Goal: Task Accomplishment & Management: Complete application form

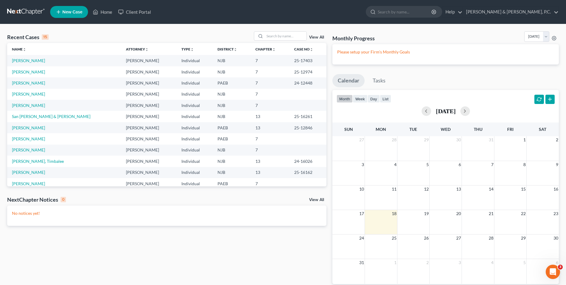
scroll to position [30, 0]
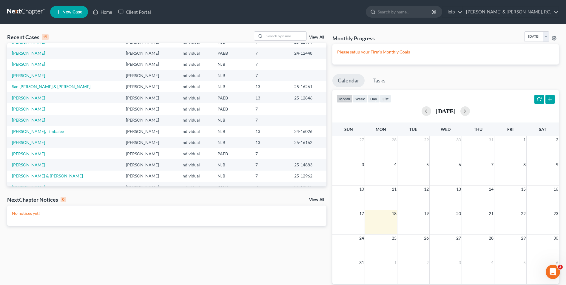
click at [39, 120] on link "[PERSON_NAME]" at bounding box center [28, 119] width 33 height 5
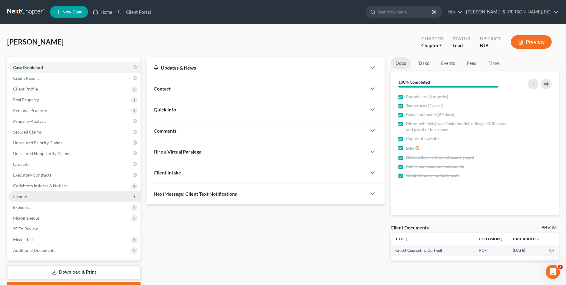
click at [41, 200] on span "Income" at bounding box center [74, 196] width 132 height 11
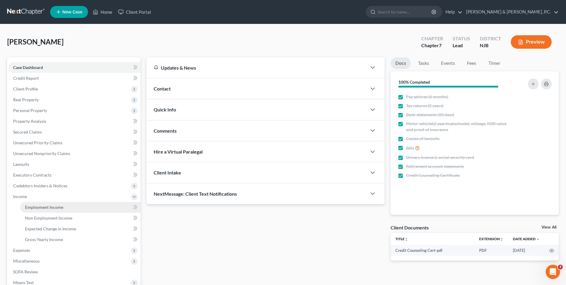
click at [66, 206] on link "Employment Income" at bounding box center [80, 207] width 120 height 11
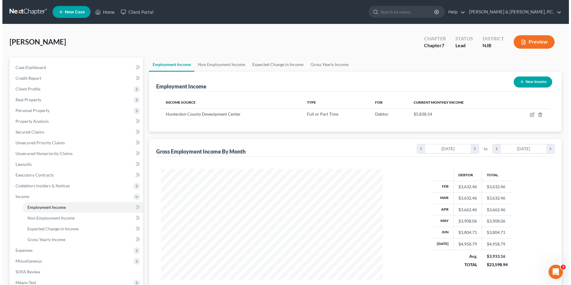
scroll to position [111, 233]
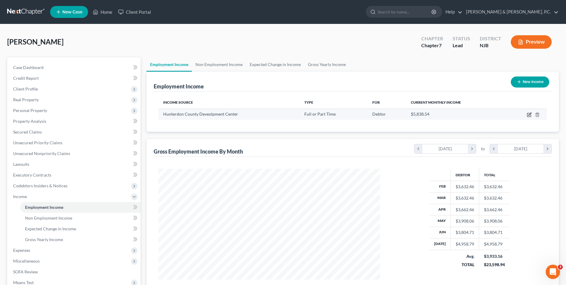
click at [528, 116] on icon "button" at bounding box center [529, 114] width 5 height 5
select select "0"
select select "33"
select select "2"
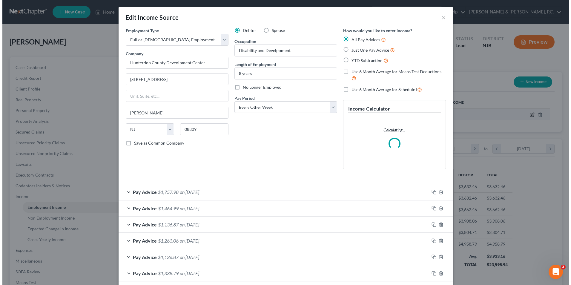
scroll to position [112, 236]
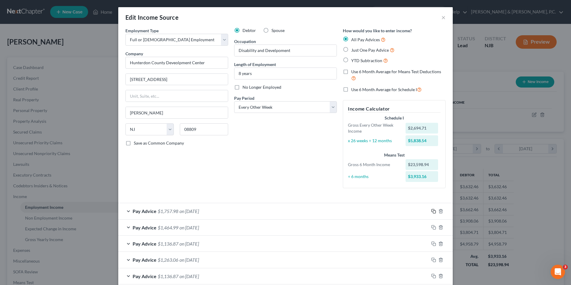
click at [431, 210] on icon "button" at bounding box center [433, 211] width 5 height 5
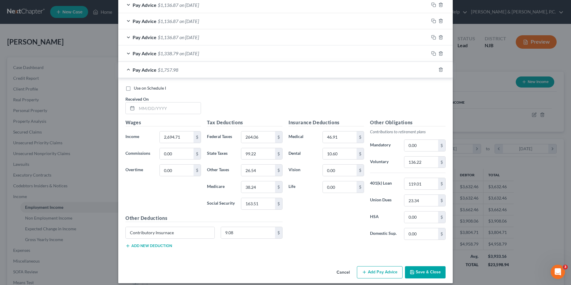
scroll to position [374, 0]
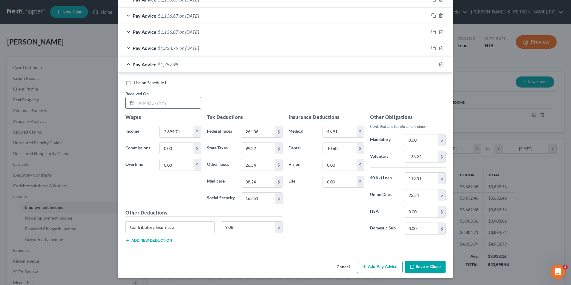
click at [178, 107] on input "text" at bounding box center [169, 102] width 64 height 11
type input "[DATE]"
click at [184, 130] on input "2,694.71" at bounding box center [177, 131] width 34 height 11
type input "2,429.80"
click at [263, 132] on input "264.06" at bounding box center [258, 131] width 34 height 11
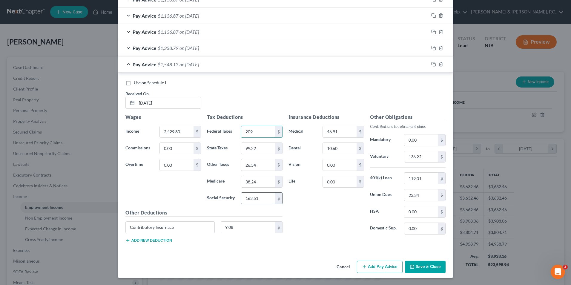
type input "209"
click at [261, 199] on input "163.51" at bounding box center [258, 198] width 34 height 11
type input "146.98"
click at [252, 151] on input "99.22" at bounding box center [258, 148] width 34 height 11
type input "83.06"
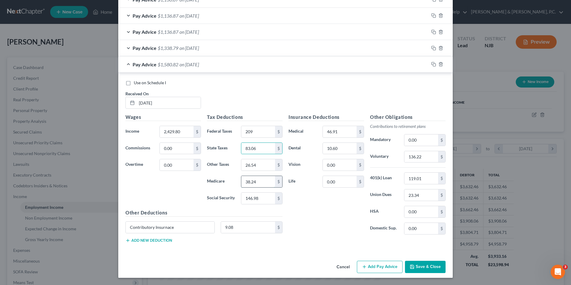
click at [262, 179] on input "38.24" at bounding box center [258, 181] width 34 height 11
type input "34.38"
click at [427, 156] on input "136.22" at bounding box center [421, 156] width 34 height 11
type input "140.99"
click at [263, 166] on input "26.54" at bounding box center [258, 164] width 34 height 11
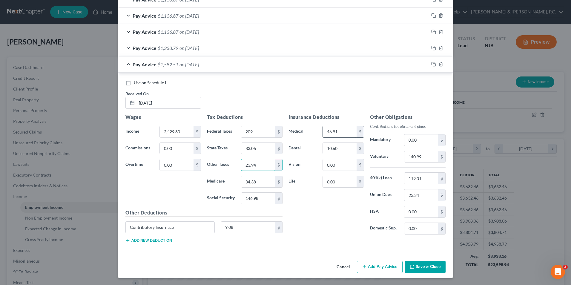
type input "23.94"
click at [334, 133] on input "46.91" at bounding box center [340, 131] width 34 height 11
type input "48.56"
click at [241, 227] on input "9.08" at bounding box center [248, 226] width 54 height 11
type input "9.40"
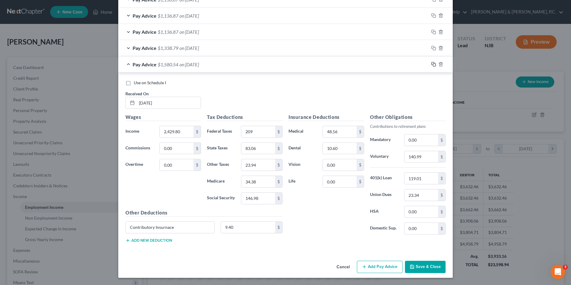
click at [433, 65] on rect "button" at bounding box center [434, 65] width 3 height 3
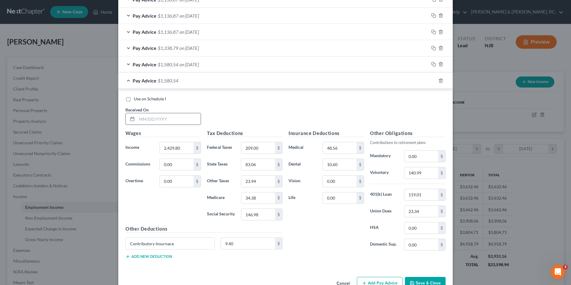
click at [150, 118] on input "text" at bounding box center [169, 118] width 64 height 11
type input "[DATE]"
click at [179, 146] on input "2,429.80" at bounding box center [177, 147] width 34 height 11
type input "1,879.80"
click at [247, 147] on input "209.00" at bounding box center [258, 147] width 34 height 11
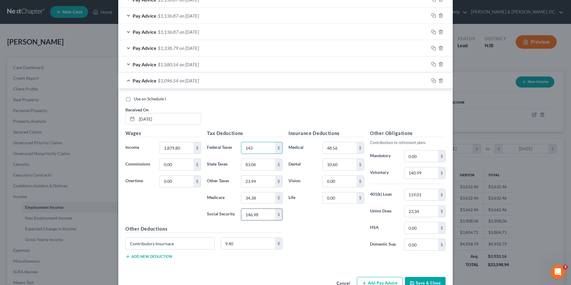
type input "143"
click at [257, 216] on input "146.98" at bounding box center [258, 214] width 34 height 11
type input "112.88"
click at [262, 167] on input "83.06" at bounding box center [258, 164] width 34 height 11
type input "49.51"
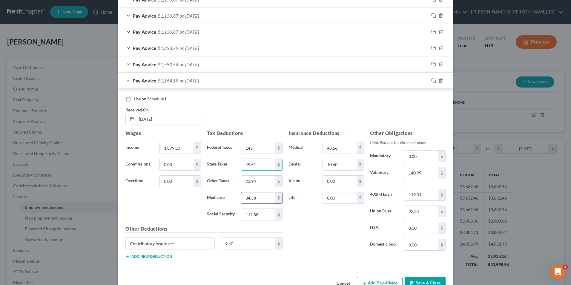
click at [257, 199] on input "34.38" at bounding box center [258, 197] width 34 height 11
type input "26.40"
click at [260, 184] on input "23.94" at bounding box center [258, 181] width 34 height 11
type input "18.51"
click at [424, 282] on button "Save & Close" at bounding box center [425, 283] width 41 height 13
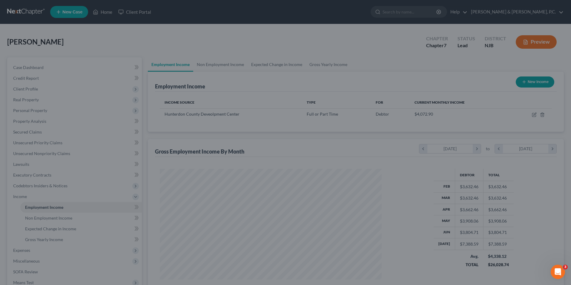
scroll to position [298365, 298242]
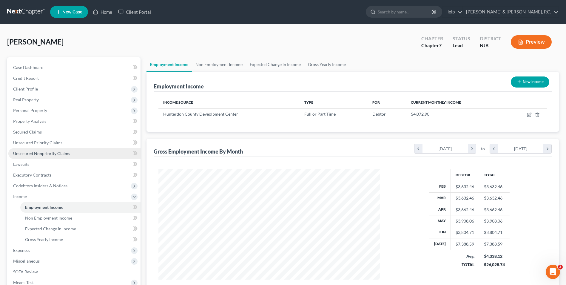
click at [35, 153] on span "Unsecured Nonpriority Claims" at bounding box center [41, 153] width 57 height 5
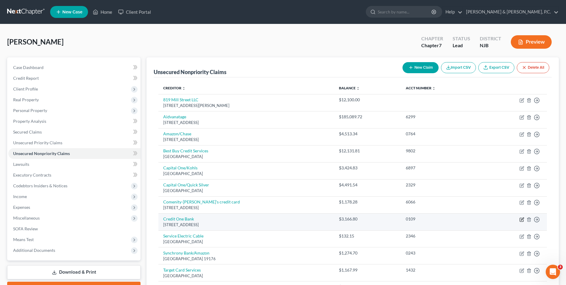
click at [522, 220] on icon "button" at bounding box center [522, 218] width 3 height 3
select select "4"
select select "2"
select select "0"
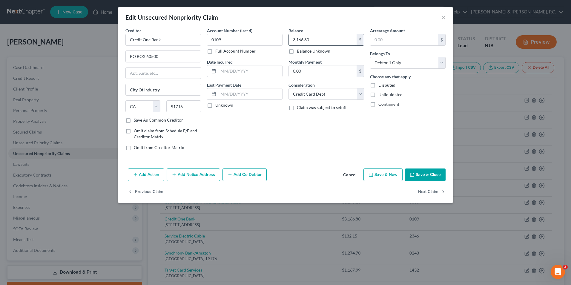
click at [331, 42] on input "3,166.80" at bounding box center [323, 39] width 68 height 11
type input "3,258.62"
click at [419, 178] on button "Save & Close" at bounding box center [425, 174] width 41 height 13
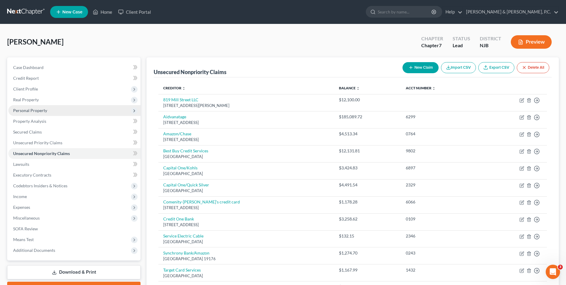
click at [36, 111] on span "Personal Property" at bounding box center [30, 110] width 34 height 5
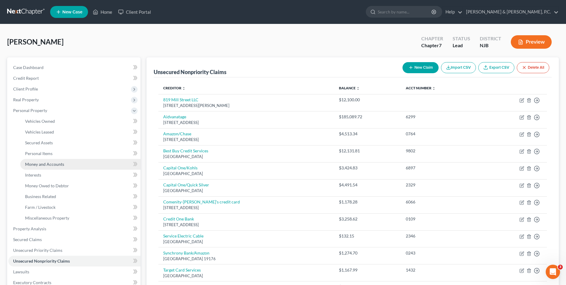
click at [41, 166] on span "Money and Accounts" at bounding box center [44, 163] width 39 height 5
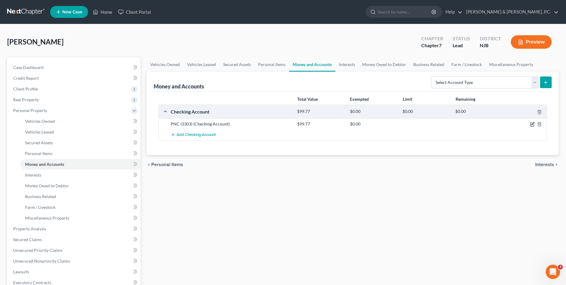
click at [533, 124] on icon "button" at bounding box center [532, 124] width 5 height 5
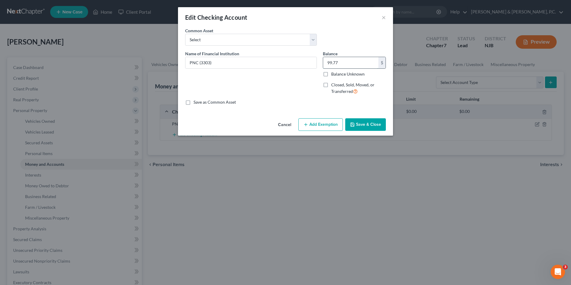
click at [340, 62] on input "99.77" at bounding box center [350, 62] width 55 height 11
type input "79.01"
click at [366, 126] on button "Save & Close" at bounding box center [365, 124] width 41 height 13
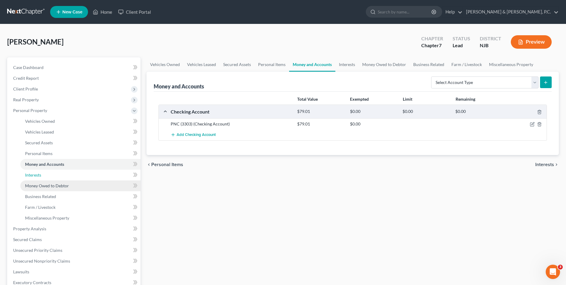
drag, startPoint x: 61, startPoint y: 173, endPoint x: 77, endPoint y: 180, distance: 17.5
click at [61, 173] on link "Interests" at bounding box center [80, 175] width 120 height 11
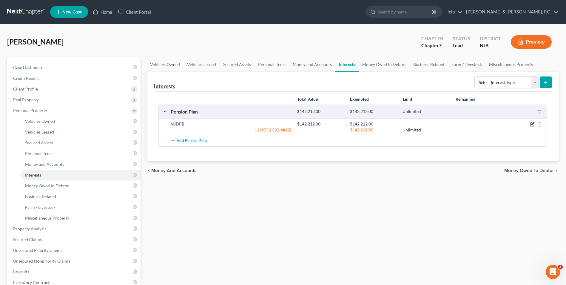
click at [533, 126] on icon "button" at bounding box center [532, 125] width 4 height 4
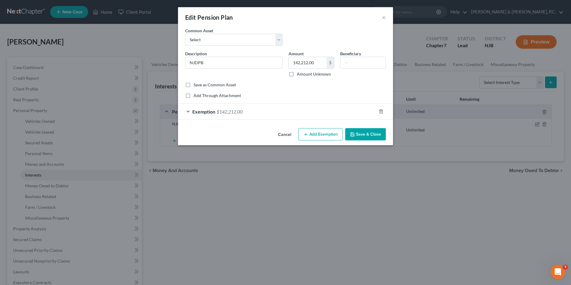
click at [277, 134] on button "Cancel" at bounding box center [284, 135] width 23 height 12
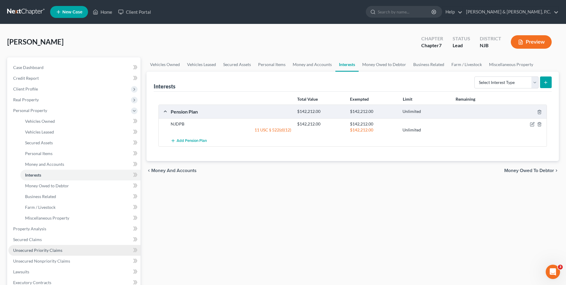
click at [39, 251] on span "Unsecured Priority Claims" at bounding box center [37, 249] width 49 height 5
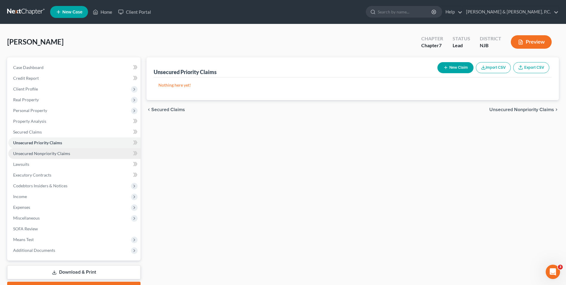
click at [41, 152] on span "Unsecured Nonpriority Claims" at bounding box center [41, 153] width 57 height 5
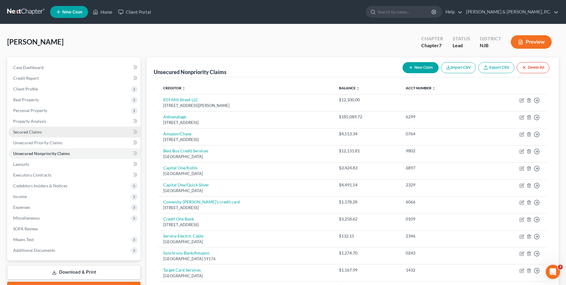
click at [31, 132] on span "Secured Claims" at bounding box center [27, 131] width 29 height 5
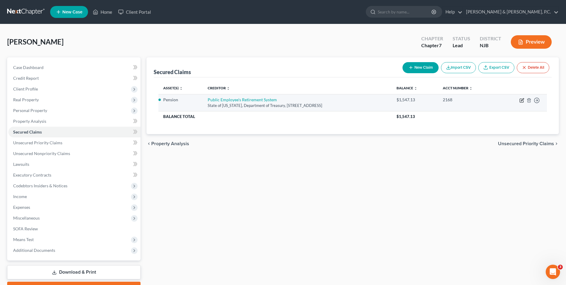
click at [520, 100] on icon "button" at bounding box center [522, 101] width 4 height 4
select select "33"
select select "2"
select select "0"
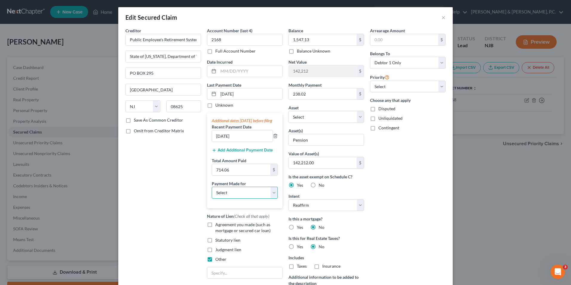
click at [269, 198] on select "Select Car Credit Card Loan Repayment Mortgage Other Suppliers Or Vendors" at bounding box center [245, 193] width 66 height 12
select select "2"
click at [212, 192] on select "Select Car Credit Card Loan Repayment Mortgage Other Suppliers Or Vendors" at bounding box center [245, 193] width 66 height 12
click at [242, 278] on input "text" at bounding box center [244, 272] width 75 height 11
type input "pension loan"
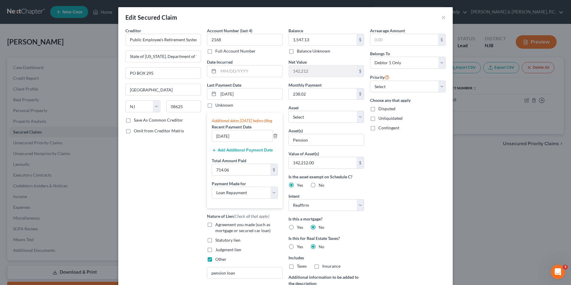
click at [253, 153] on button "Add Additional Payment Date" at bounding box center [242, 150] width 61 height 5
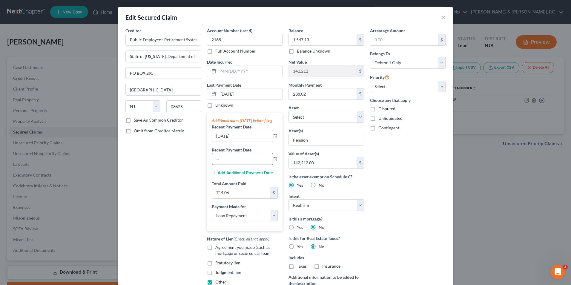
drag, startPoint x: 240, startPoint y: 163, endPoint x: 242, endPoint y: 160, distance: 3.8
click at [240, 163] on input "text" at bounding box center [242, 158] width 61 height 11
type input "[DATE]"
click at [238, 175] on button "Add Additional Payment Date" at bounding box center [242, 172] width 61 height 5
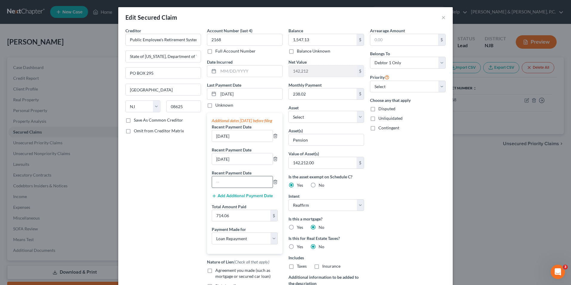
click at [237, 187] on input "text" at bounding box center [242, 181] width 61 height 11
type input "[DATE]"
click at [227, 198] on button "Add Additional Payment Date" at bounding box center [242, 195] width 61 height 5
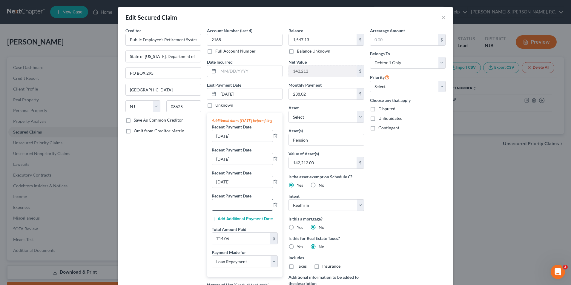
click at [231, 210] on input "text" at bounding box center [242, 204] width 61 height 11
type input "[DATE]"
click at [248, 241] on input "714.06" at bounding box center [241, 238] width 58 height 11
click at [255, 221] on button "Add Additional Payment Date" at bounding box center [242, 218] width 61 height 5
click at [247, 230] on input "text" at bounding box center [242, 227] width 61 height 11
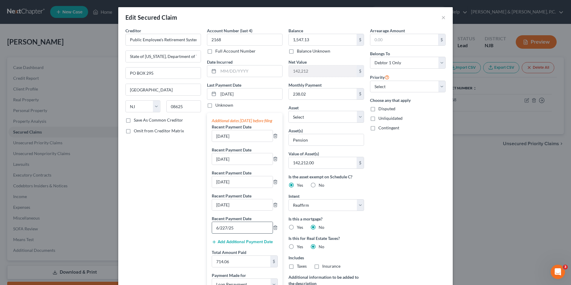
click at [223, 233] on input "6/227/25" at bounding box center [242, 227] width 61 height 11
type input "[DATE]"
click at [236, 244] on button "Add Additional Payment Date" at bounding box center [242, 241] width 61 height 5
click at [236, 253] on input "text" at bounding box center [242, 250] width 61 height 11
type input "[DATE]"
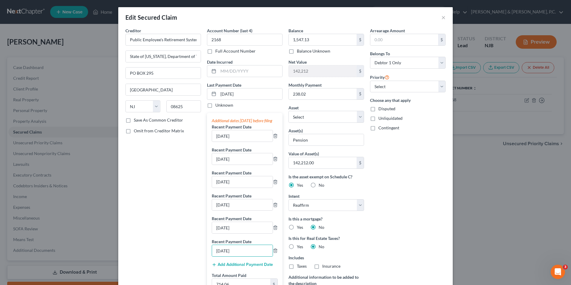
click at [236, 267] on button "Add Additional Payment Date" at bounding box center [242, 264] width 61 height 5
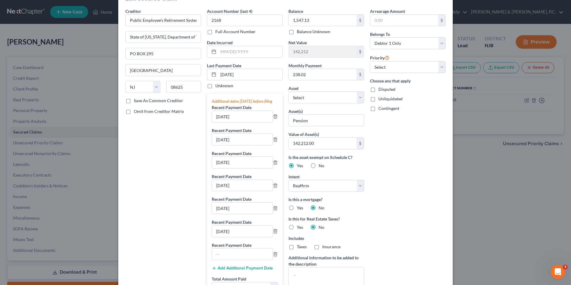
scroll to position [30, 0]
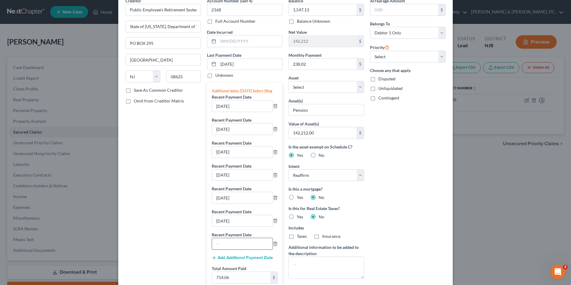
drag, startPoint x: 242, startPoint y: 252, endPoint x: 250, endPoint y: 247, distance: 9.0
click at [242, 249] on input "text" at bounding box center [242, 243] width 61 height 11
type input "[DATE]"
click at [146, 237] on div "Creditor * Public Employee's Retirement System State of [US_STATE], Department …" at bounding box center [162, 194] width 81 height 393
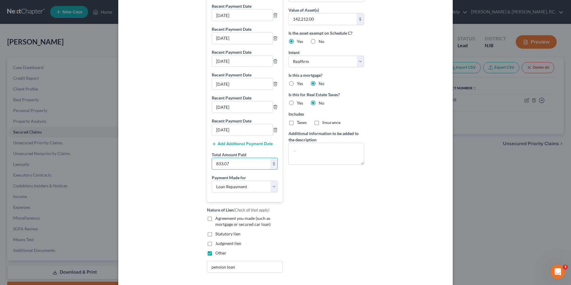
scroll to position [184, 0]
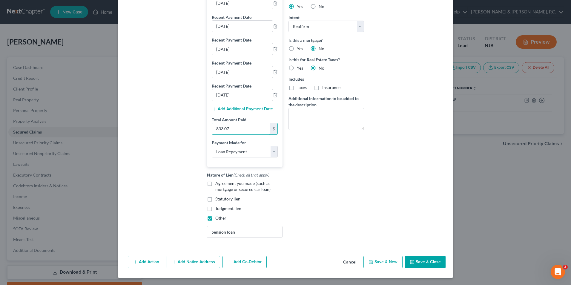
type input "833.07"
click at [419, 261] on button "Save & Close" at bounding box center [425, 261] width 41 height 13
select select
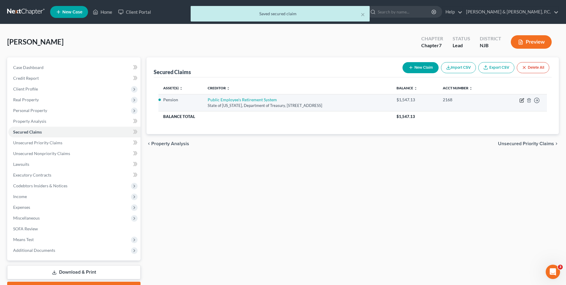
click at [522, 101] on icon "button" at bounding box center [522, 100] width 5 height 5
select select "33"
select select "2"
select select "0"
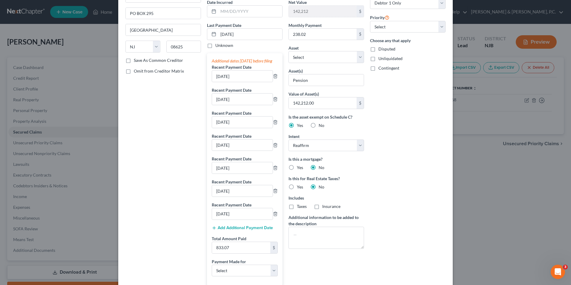
scroll to position [0, 0]
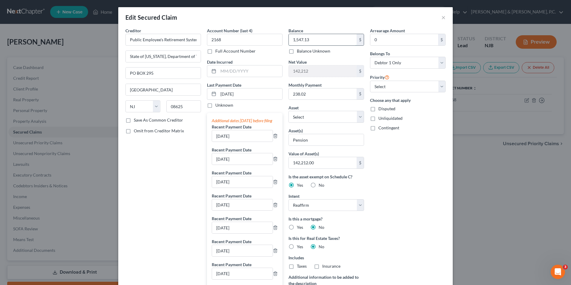
click at [316, 41] on input "1,547.13" at bounding box center [323, 39] width 68 height 11
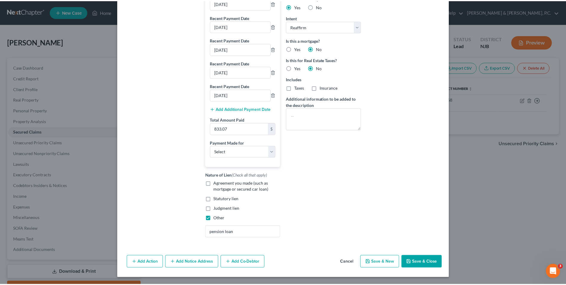
scroll to position [184, 0]
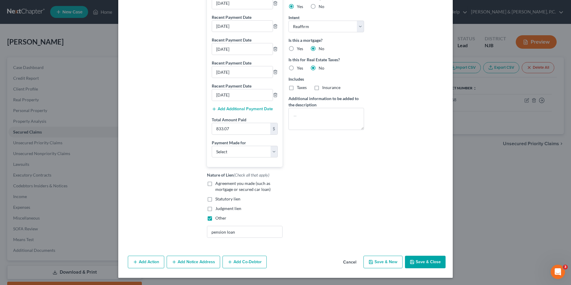
type input "357.03"
click at [435, 260] on button "Save & Close" at bounding box center [425, 261] width 41 height 13
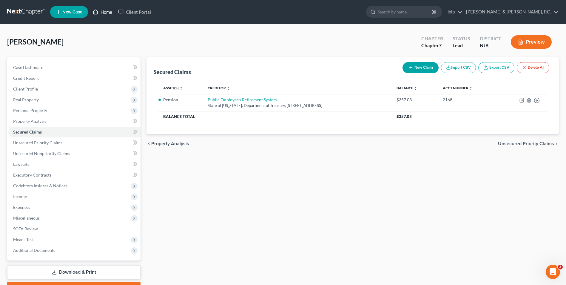
click at [100, 13] on link "Home" at bounding box center [102, 12] width 25 height 11
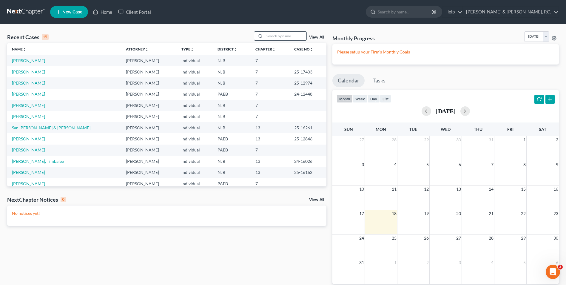
click at [278, 39] on input "search" at bounding box center [286, 36] width 42 height 9
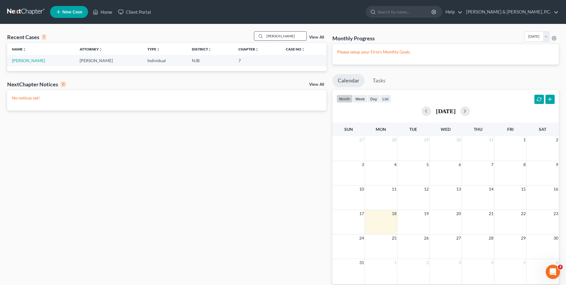
type input "[PERSON_NAME]"
click at [30, 60] on link "[PERSON_NAME]" at bounding box center [28, 60] width 33 height 5
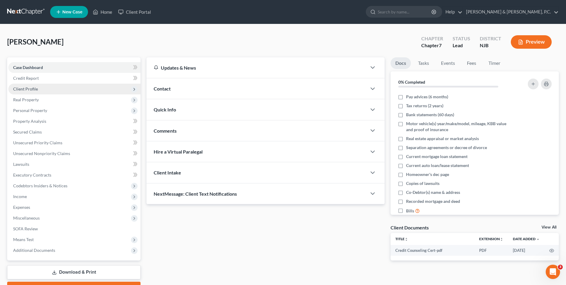
click at [25, 88] on span "Client Profile" at bounding box center [25, 88] width 25 height 5
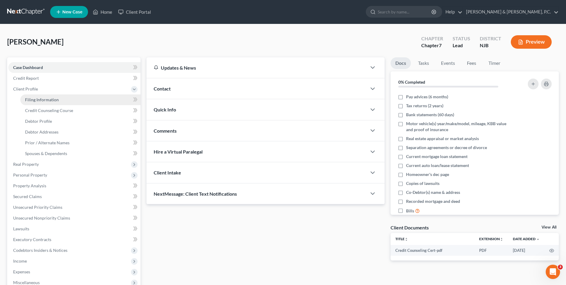
click at [49, 100] on span "Filing Information" at bounding box center [42, 99] width 34 height 5
select select "1"
select select "0"
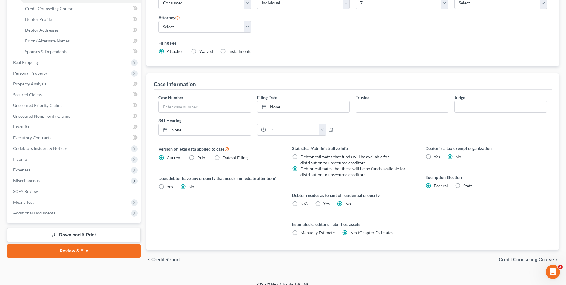
scroll to position [109, 0]
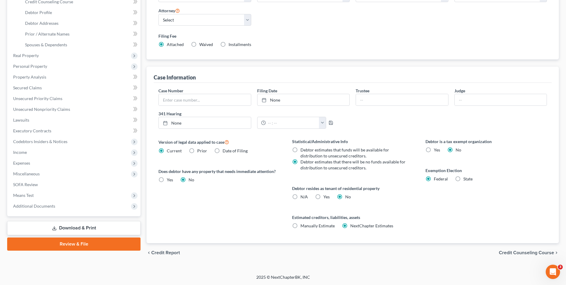
click at [535, 252] on span "Credit Counseling Course" at bounding box center [526, 252] width 55 height 5
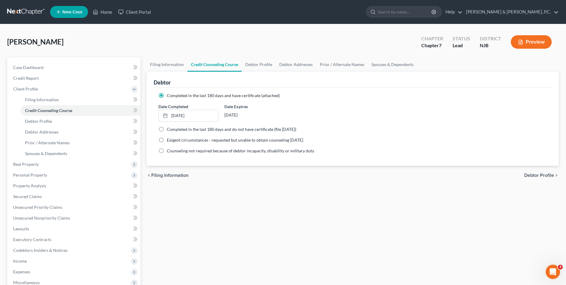
click at [531, 174] on span "Debtor Profile" at bounding box center [539, 175] width 30 height 5
select select "0"
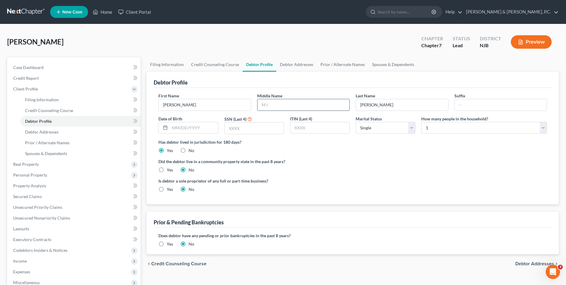
click at [284, 106] on input "text" at bounding box center [304, 104] width 92 height 11
type input "L."
click at [190, 130] on input "text" at bounding box center [194, 127] width 48 height 11
type input "[DATE]"
click at [231, 127] on input "text" at bounding box center [254, 127] width 59 height 11
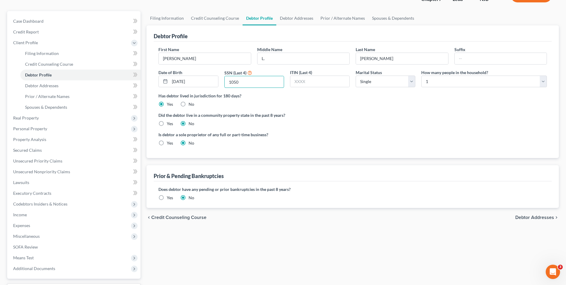
scroll to position [90, 0]
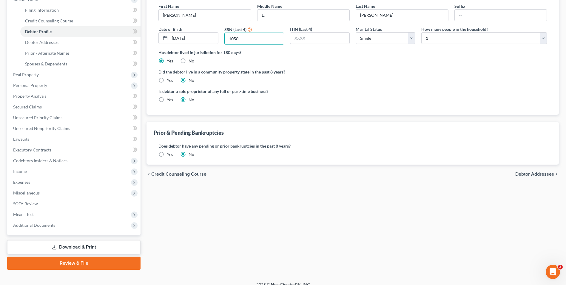
type input "1050"
click at [463, 220] on div "Filing Information Credit Counseling Course Debtor Profile Debtor Addresses Pri…" at bounding box center [353, 119] width 418 height 302
